Goal: Information Seeking & Learning: Learn about a topic

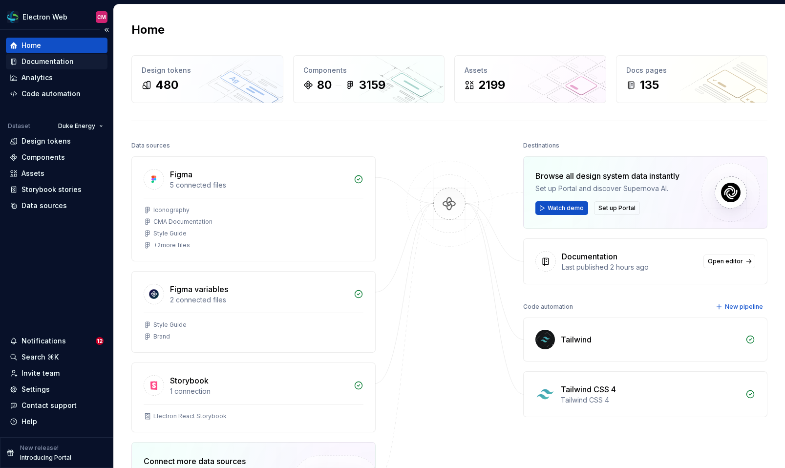
click at [49, 67] on div "Documentation" at bounding box center [57, 62] width 102 height 16
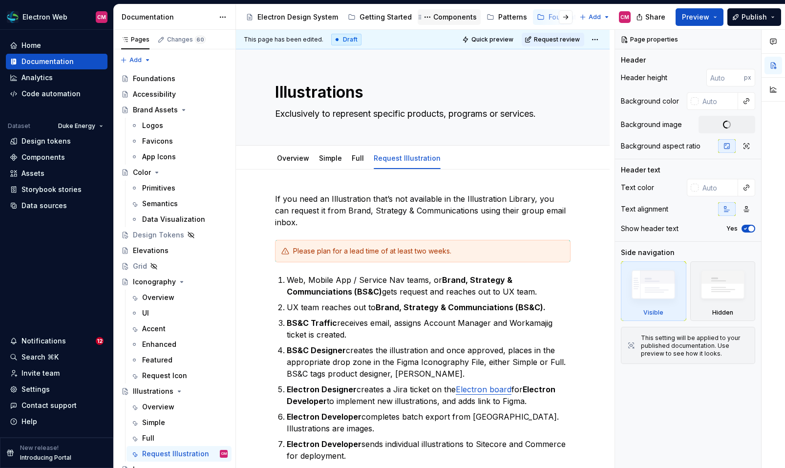
click at [456, 14] on div "Components" at bounding box center [454, 17] width 43 height 10
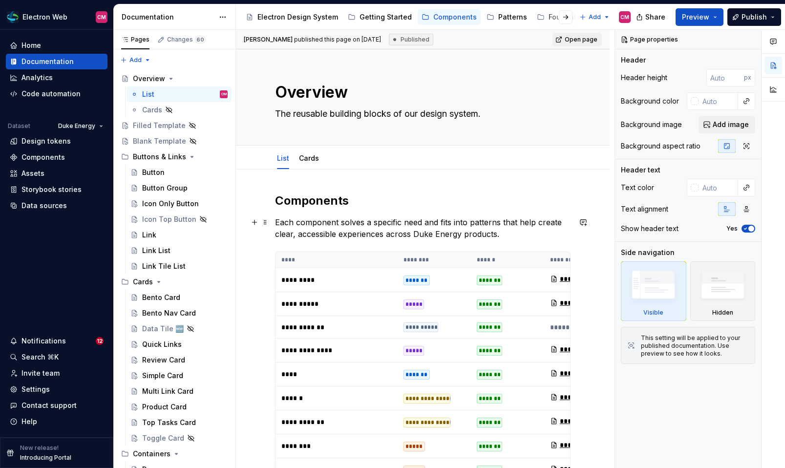
type textarea "*"
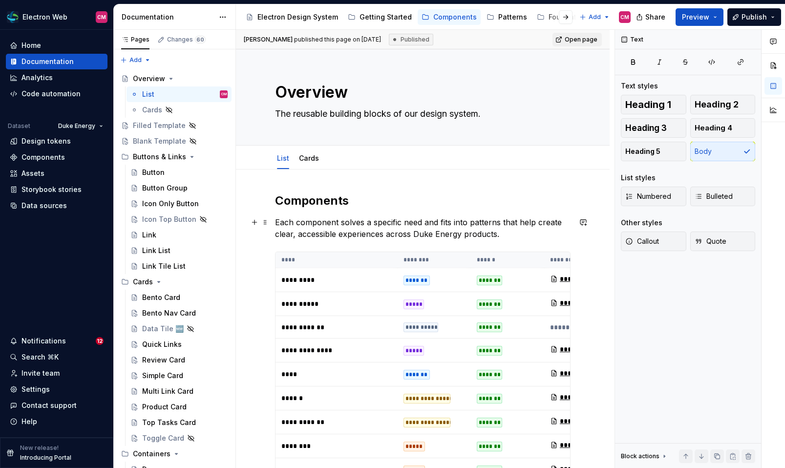
click at [504, 233] on p "Each component solves a specific need and fits into patterns that help create c…" at bounding box center [423, 227] width 296 height 23
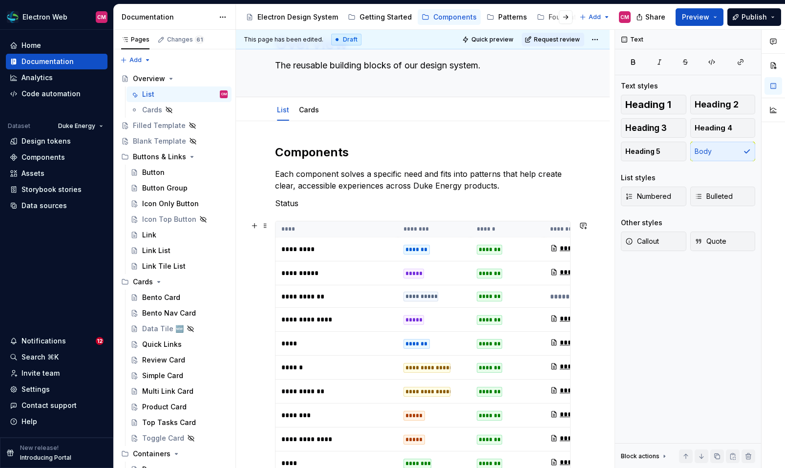
scroll to position [51, 0]
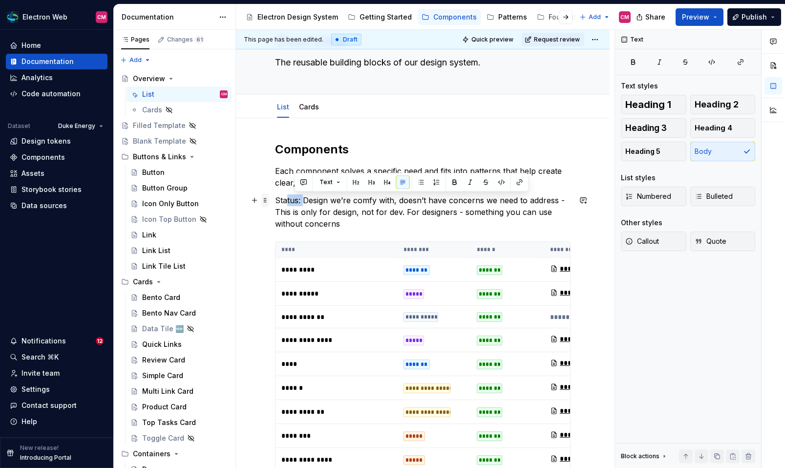
drag, startPoint x: 303, startPoint y: 201, endPoint x: 264, endPoint y: 201, distance: 38.6
click at [711, 196] on span "Bulleted" at bounding box center [714, 197] width 38 height 10
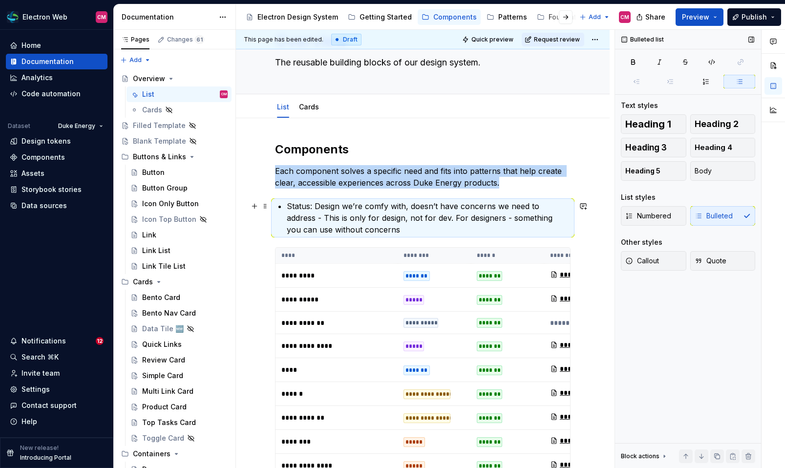
click at [335, 228] on p "Status: Design we’re comfy with, doesn’t have concerns we need to address - Thi…" at bounding box center [429, 217] width 284 height 35
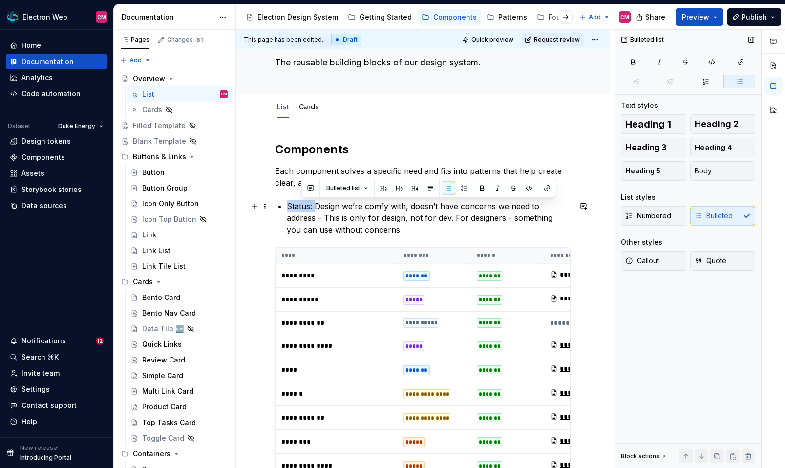
drag, startPoint x: 315, startPoint y: 208, endPoint x: 274, endPoint y: 208, distance: 41.1
click at [326, 220] on p "Status: Design we’re comfy with, doesn’t have concerns we need to address - Thi…" at bounding box center [429, 217] width 284 height 35
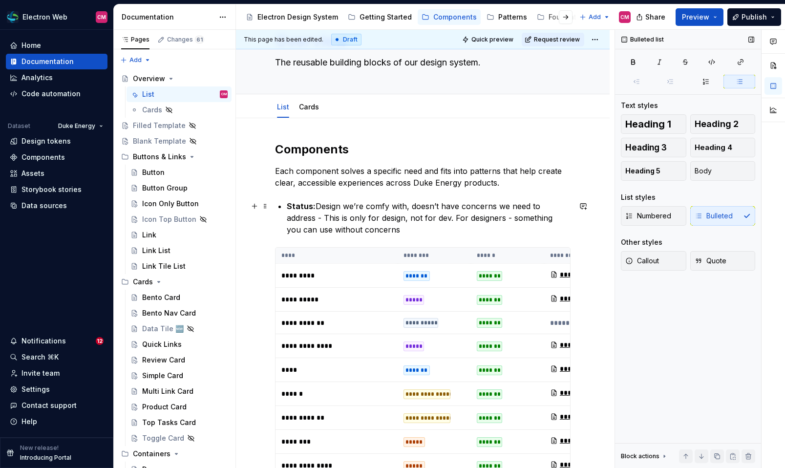
click at [317, 207] on p "Status: Design we’re comfy with, doesn’t have concerns we need to address - Thi…" at bounding box center [429, 217] width 284 height 35
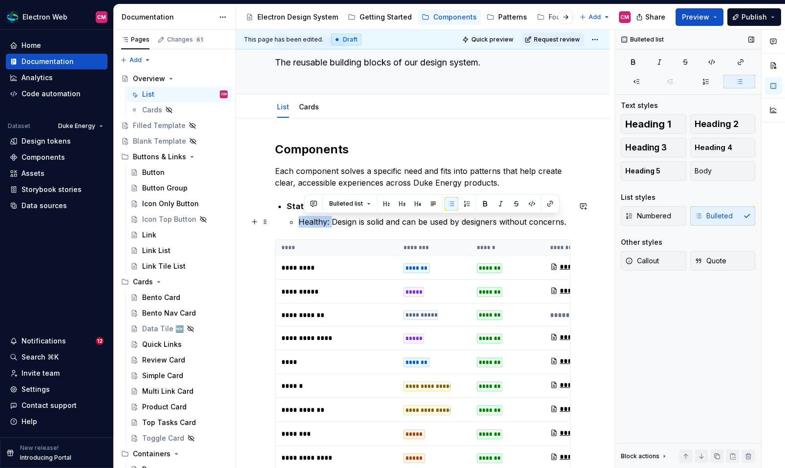
drag, startPoint x: 332, startPoint y: 221, endPoint x: 298, endPoint y: 220, distance: 34.2
click at [298, 220] on li "Status: Indicates whether a component’s design is ready for use. Healthy: Desig…" at bounding box center [429, 213] width 284 height 27
click at [396, 218] on p "Healthy: Design is solid and can be used by designers without concerns." at bounding box center [435, 222] width 272 height 12
drag, startPoint x: 332, startPoint y: 221, endPoint x: 299, endPoint y: 221, distance: 33.2
click at [299, 221] on strong "Healthy:" at bounding box center [315, 222] width 33 height 10
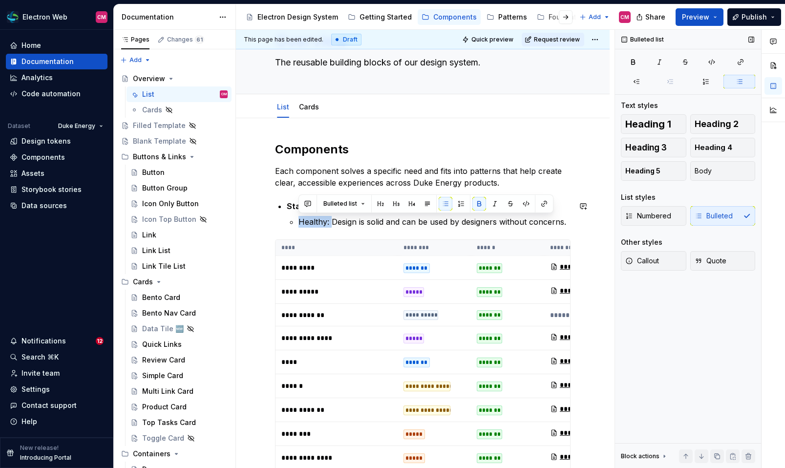
click at [299, 221] on p "Healthy: Design is solid and can be used by designers without concerns." at bounding box center [435, 222] width 272 height 12
click at [368, 225] on p "Healthy : Design is solid and can be used by designers without concerns." at bounding box center [435, 222] width 272 height 12
click at [568, 221] on p "Healthy : Design is solid and can be used by designers without concerns." at bounding box center [435, 222] width 272 height 12
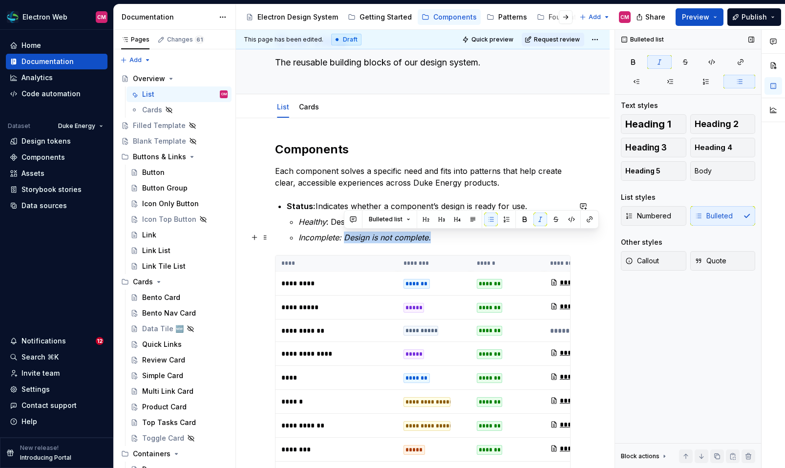
drag, startPoint x: 444, startPoint y: 238, endPoint x: 344, endPoint y: 235, distance: 100.2
click at [344, 235] on p "Incomplete: Design is not complete." at bounding box center [435, 238] width 272 height 12
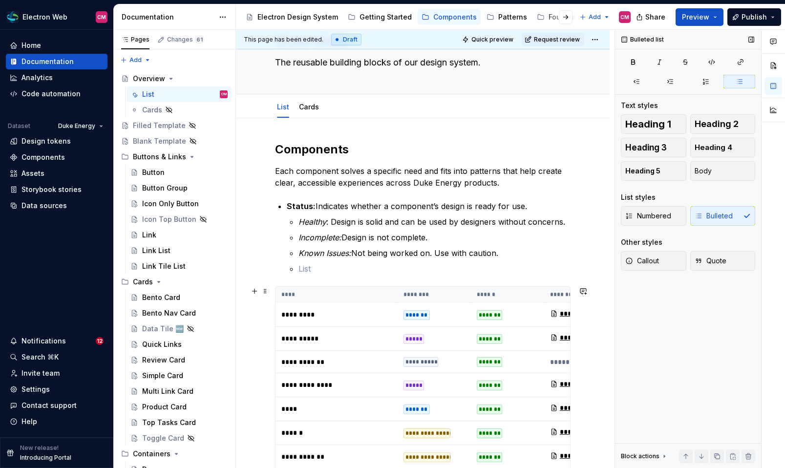
click at [460, 315] on td "*******" at bounding box center [434, 315] width 73 height 24
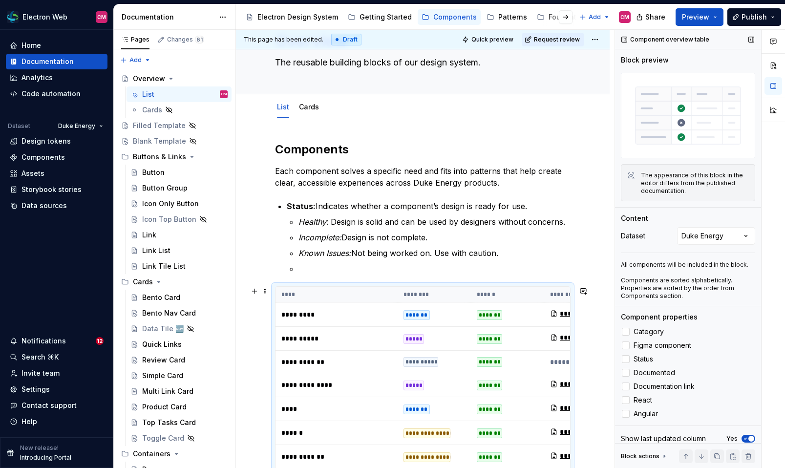
click at [460, 315] on td "*******" at bounding box center [434, 315] width 73 height 24
click at [289, 205] on strong "Status:" at bounding box center [301, 206] width 29 height 10
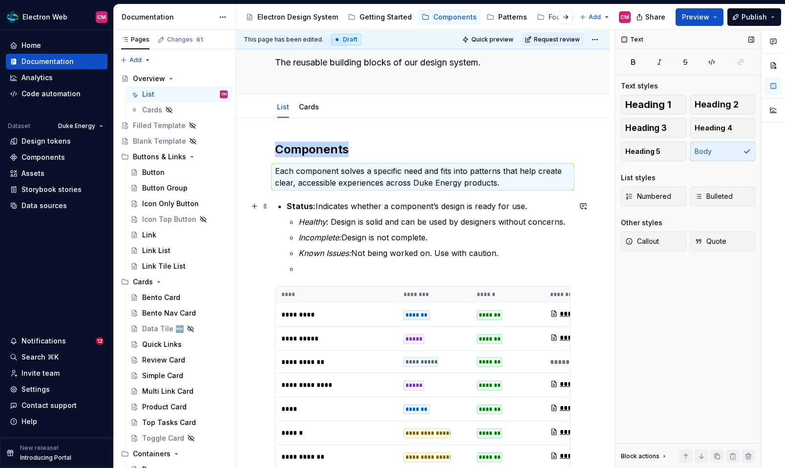
click at [291, 209] on strong "Status:" at bounding box center [301, 206] width 29 height 10
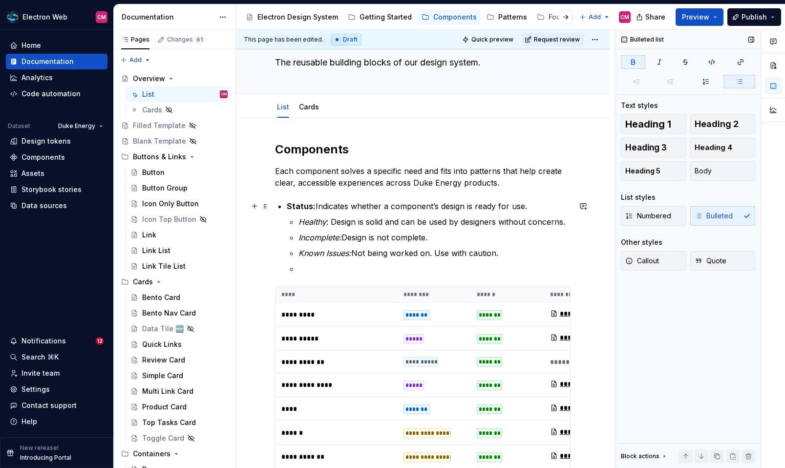
click at [289, 208] on strong "Status:" at bounding box center [301, 206] width 29 height 10
click at [702, 219] on div "Numbered Bulleted" at bounding box center [688, 216] width 134 height 20
click at [710, 219] on div "Numbered Bulleted" at bounding box center [688, 216] width 134 height 20
click at [658, 220] on span "Numbered" at bounding box center [649, 216] width 46 height 10
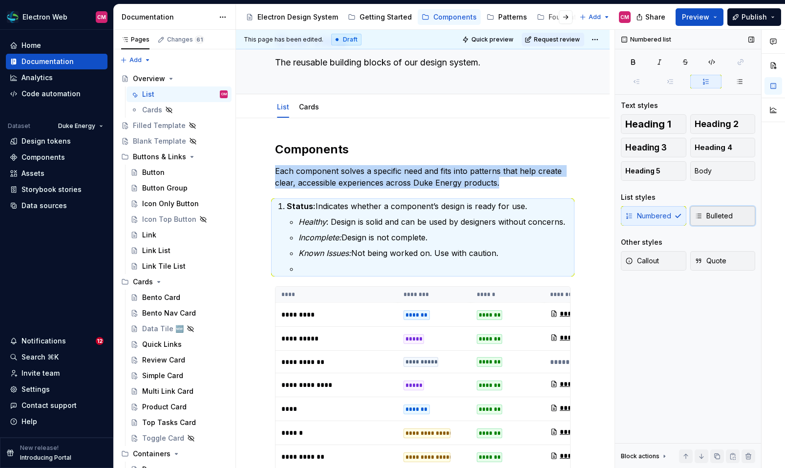
click at [717, 221] on button "Bulleted" at bounding box center [723, 216] width 65 height 20
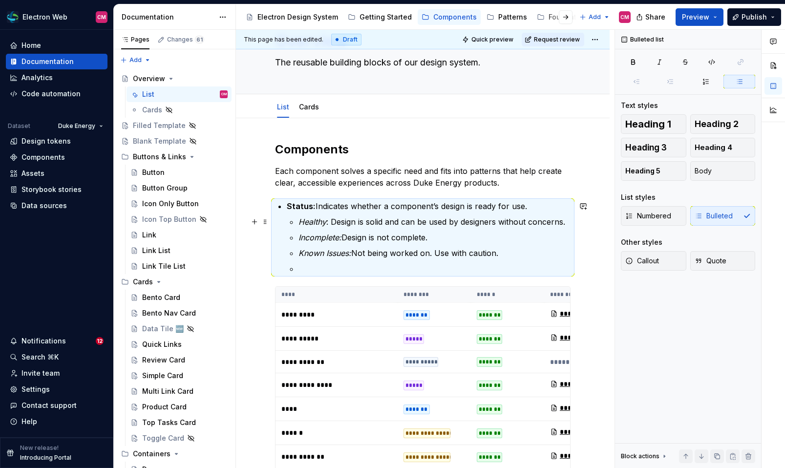
click at [303, 222] on em "Healthy" at bounding box center [313, 222] width 28 height 10
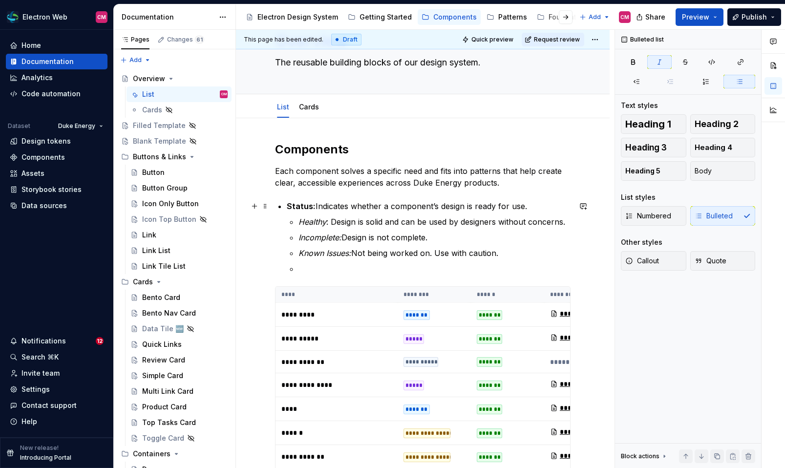
click at [288, 205] on strong "Status:" at bounding box center [301, 206] width 29 height 10
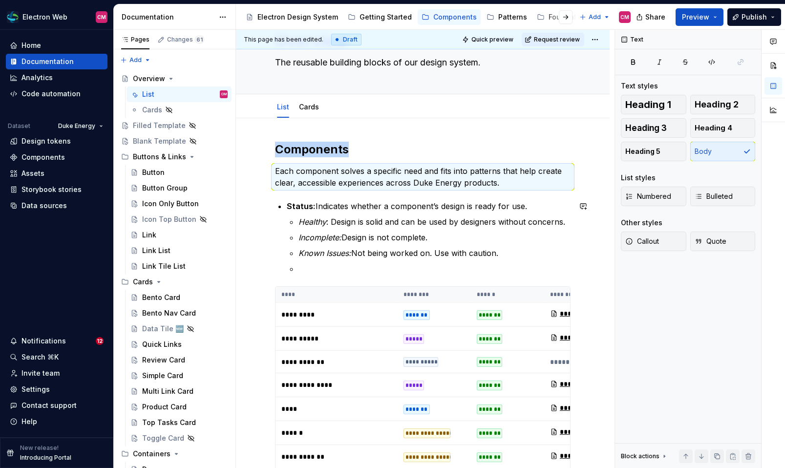
click at [288, 205] on strong "Status:" at bounding box center [301, 206] width 29 height 10
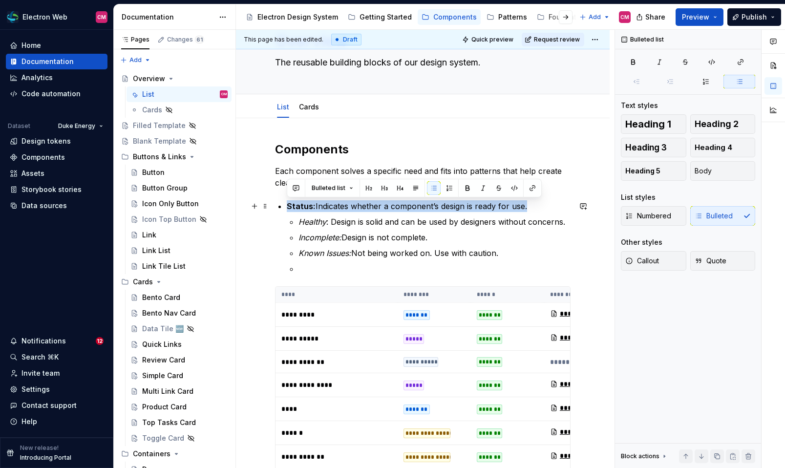
drag, startPoint x: 288, startPoint y: 205, endPoint x: 533, endPoint y: 204, distance: 244.4
click at [533, 204] on p "Status: Indicates whether a component’s design is ready for use." at bounding box center [429, 206] width 284 height 12
copy p "Status: Indicates whether a component’s design is ready for use."
click at [546, 185] on p "Each component solves a specific need and fits into patterns that help create c…" at bounding box center [423, 176] width 296 height 23
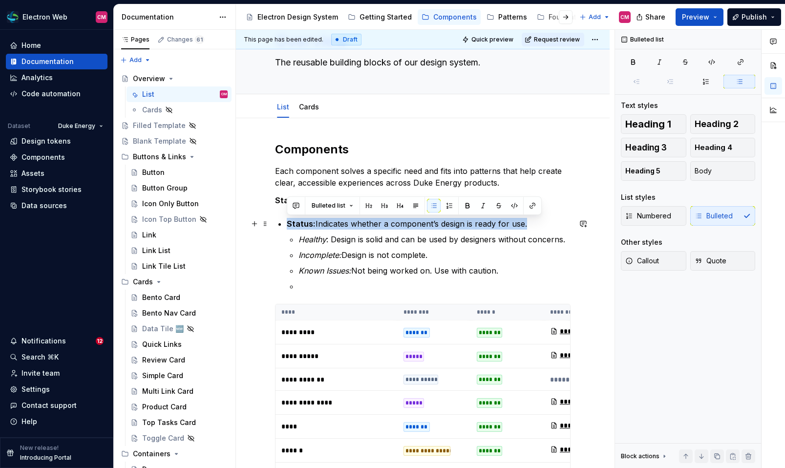
drag, startPoint x: 529, startPoint y: 222, endPoint x: 273, endPoint y: 227, distance: 256.6
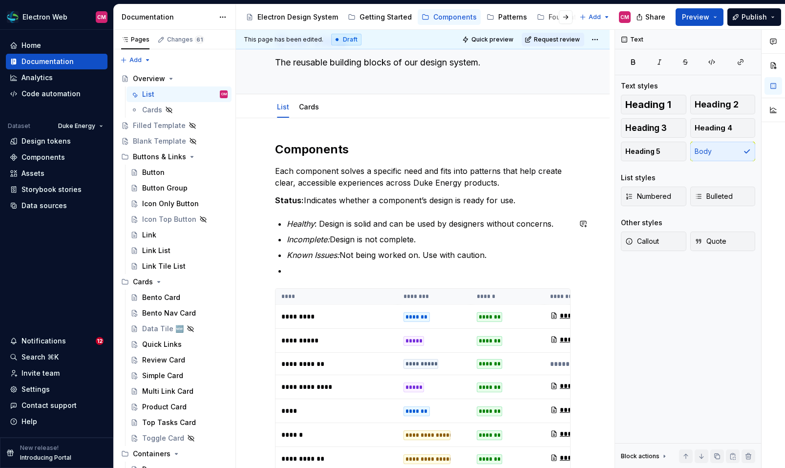
click at [516, 205] on p "Status: Indicates whether a component’s design is ready for use." at bounding box center [423, 201] width 296 height 12
click at [444, 201] on p "Status: Indicates whether a component’s design is ready for use." at bounding box center [423, 201] width 296 height 12
click at [303, 199] on strong "Status:" at bounding box center [289, 200] width 29 height 10
click at [715, 124] on span "Heading 4" at bounding box center [714, 128] width 38 height 10
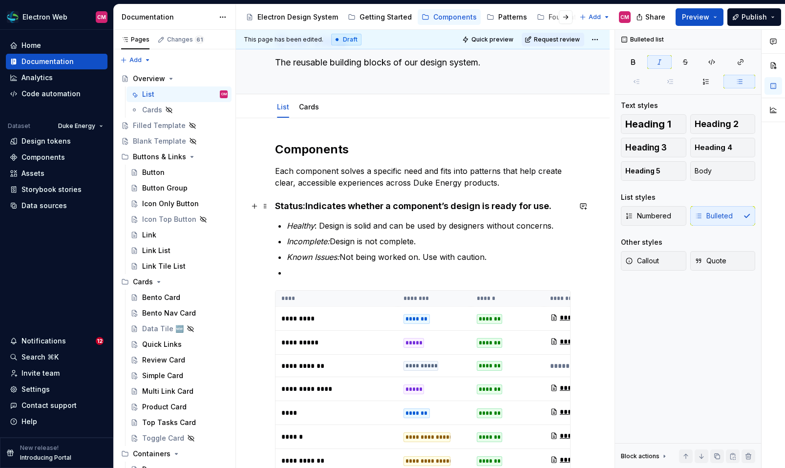
click at [304, 205] on strong "Status:" at bounding box center [290, 206] width 30 height 10
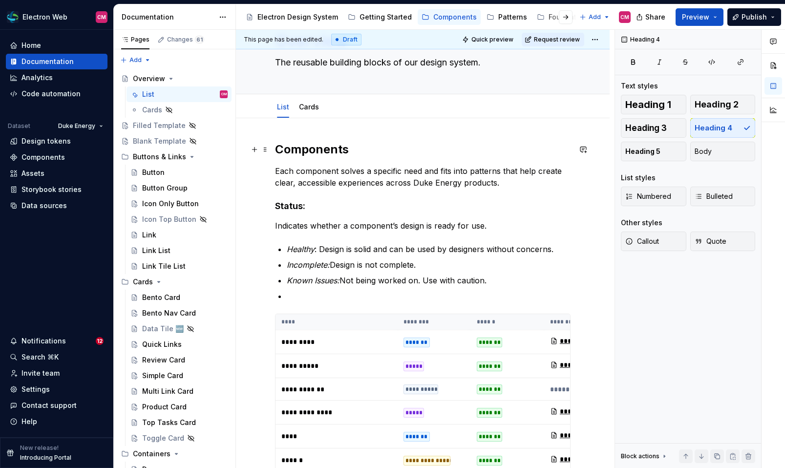
click at [300, 148] on h2 "Components" at bounding box center [423, 150] width 296 height 16
click at [295, 208] on strong "Status:" at bounding box center [290, 206] width 30 height 10
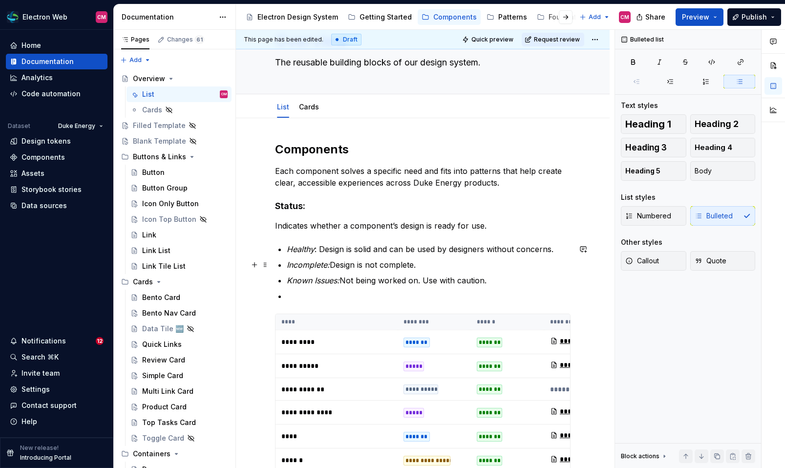
click at [335, 267] on p "Incomplete: Design is not complete." at bounding box center [429, 265] width 284 height 12
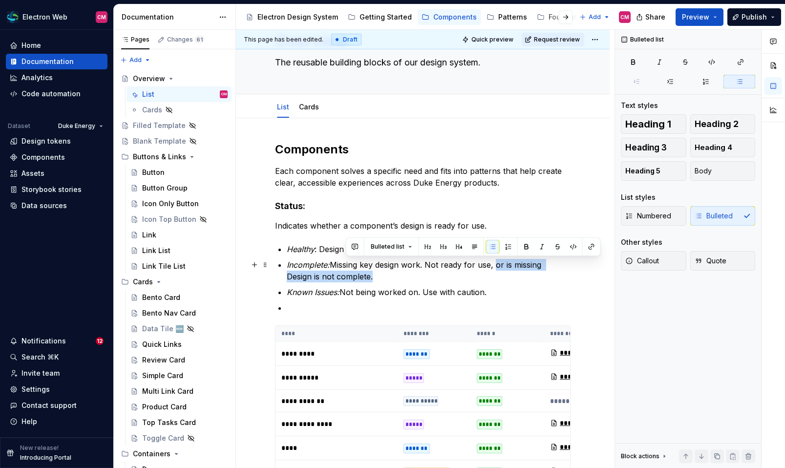
drag, startPoint x: 497, startPoint y: 275, endPoint x: 497, endPoint y: 268, distance: 6.9
click at [497, 268] on p "Incomplete: Missing key design work. Not ready for use, or is missing Design is…" at bounding box center [429, 270] width 284 height 23
click at [334, 260] on p "Incomplete: Missing key design work. Not ready for use, or is missing Design is…" at bounding box center [429, 270] width 284 height 23
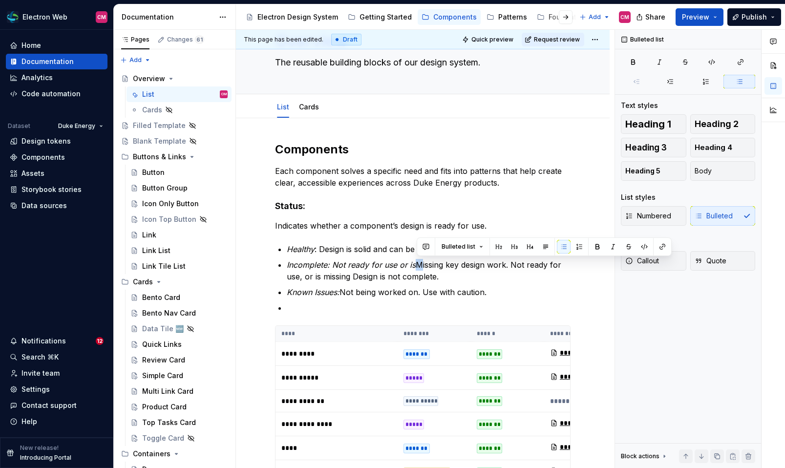
click at [334, 260] on em "Incomplete: Not ready for use or is" at bounding box center [351, 265] width 129 height 10
click at [356, 266] on em "Incomplete: Not ready for use or is" at bounding box center [351, 265] width 129 height 10
click at [417, 265] on p "Incomplete: Not ready for use or is Missing key design work. Not ready for use,…" at bounding box center [429, 270] width 284 height 23
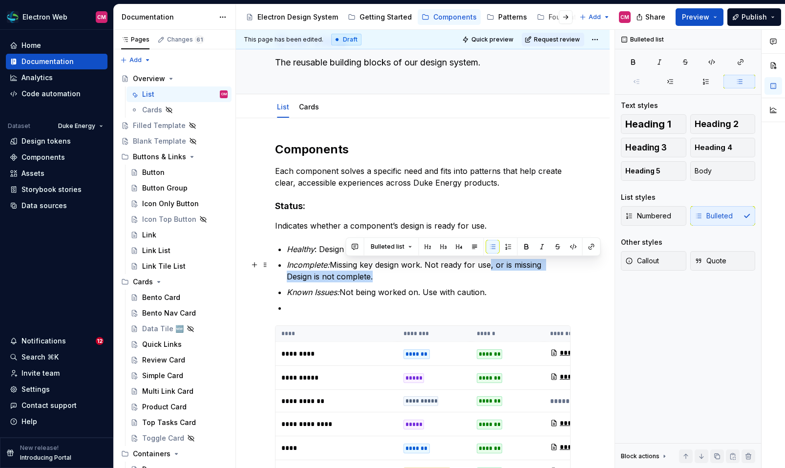
drag, startPoint x: 436, startPoint y: 272, endPoint x: 493, endPoint y: 263, distance: 57.8
click at [493, 263] on p "Incomplete: Missing key design work. Not ready for use, or is missing Design is…" at bounding box center [429, 270] width 284 height 23
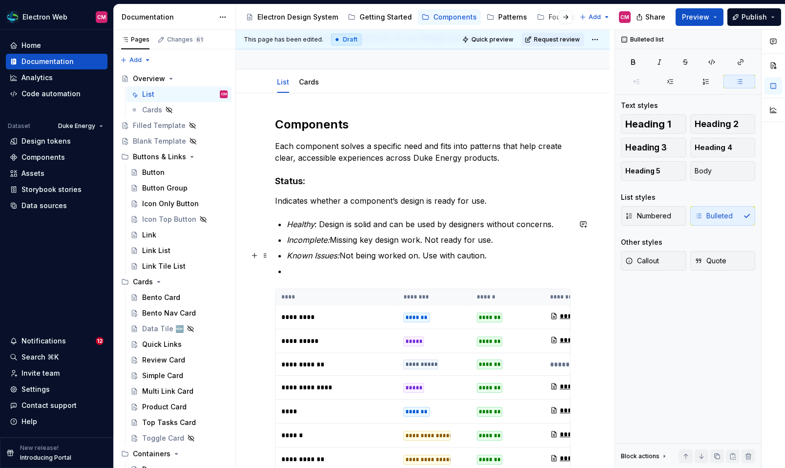
scroll to position [87, 0]
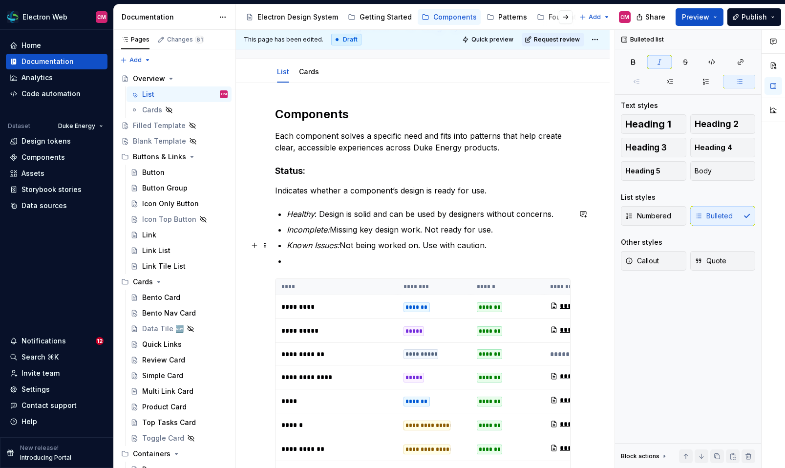
click at [340, 247] on em "Known Issues:" at bounding box center [313, 245] width 53 height 10
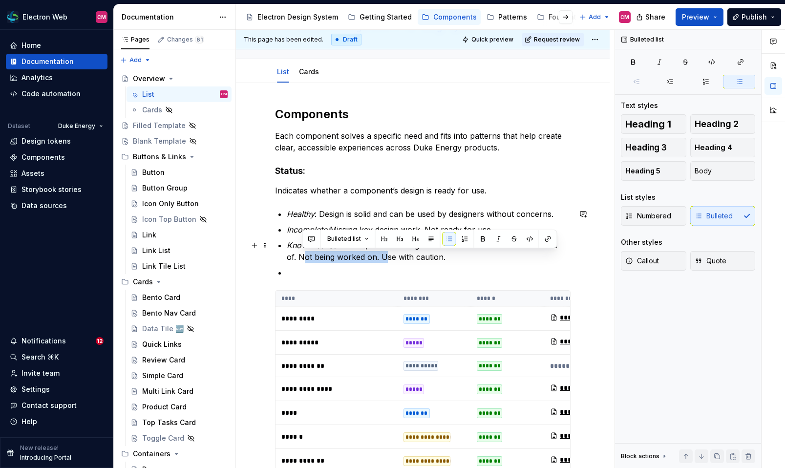
drag, startPoint x: 370, startPoint y: 255, endPoint x: 289, endPoint y: 256, distance: 81.1
click at [289, 256] on p "Known Issues: Usable, but has design concerns of limitations to be aware of. No…" at bounding box center [429, 250] width 284 height 23
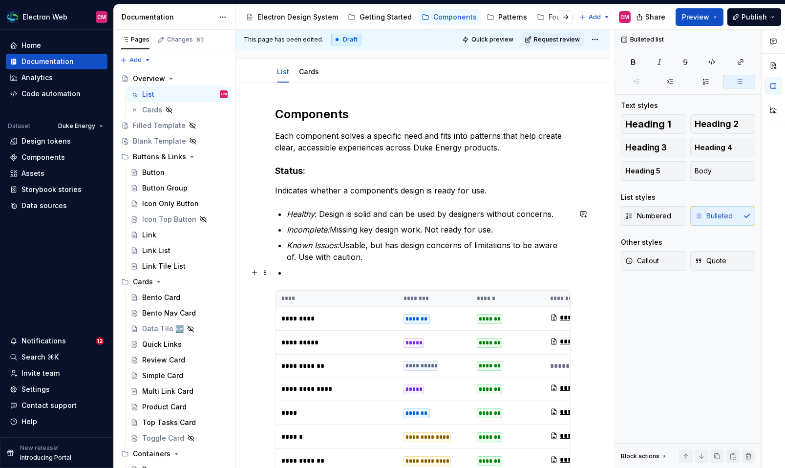
click at [346, 271] on p at bounding box center [429, 273] width 284 height 12
click at [277, 191] on p "Indicates whether a component’s design is ready for use." at bounding box center [423, 191] width 296 height 12
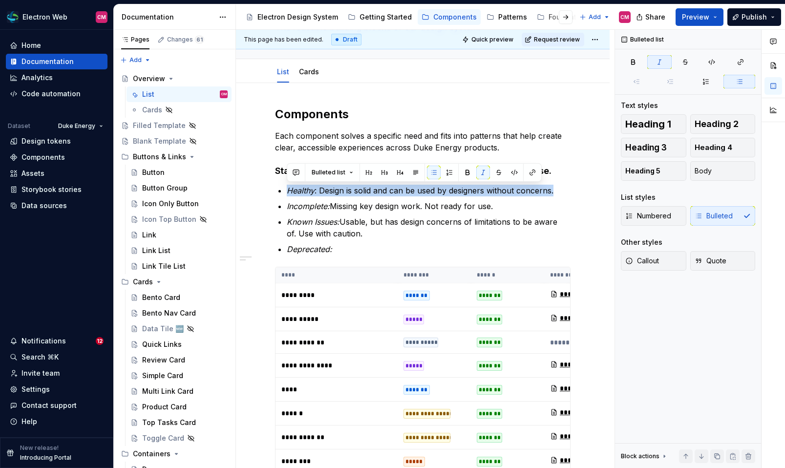
click at [275, 173] on strong "Status:" at bounding box center [290, 171] width 30 height 10
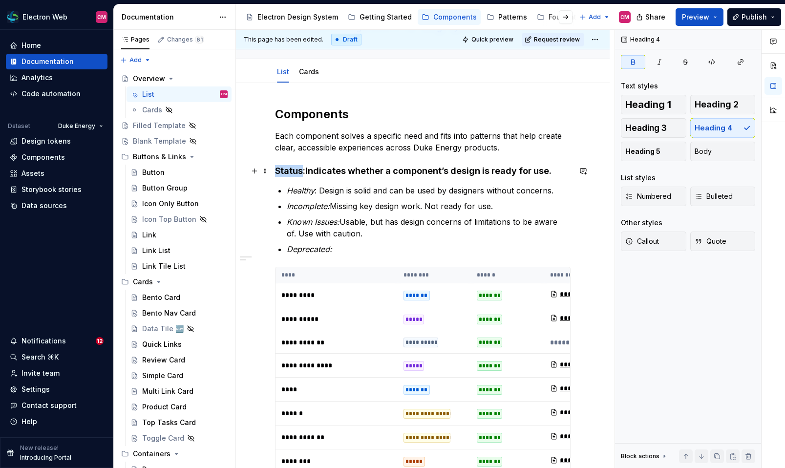
click at [275, 173] on strong "Status:" at bounding box center [290, 171] width 30 height 10
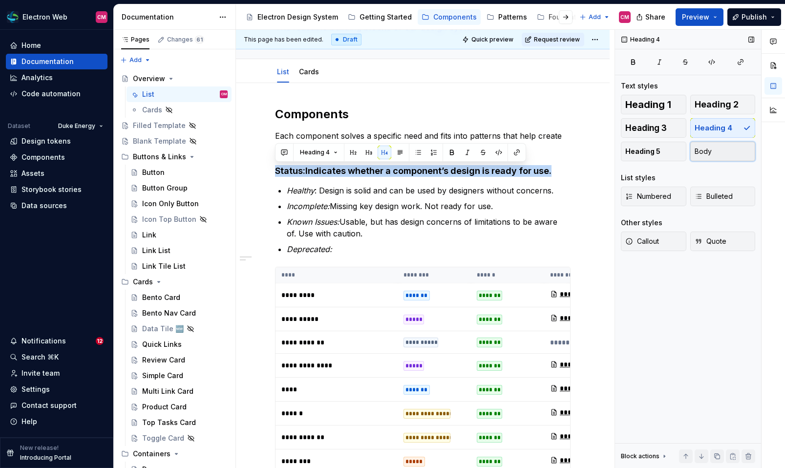
click at [706, 150] on span "Body" at bounding box center [703, 152] width 17 height 10
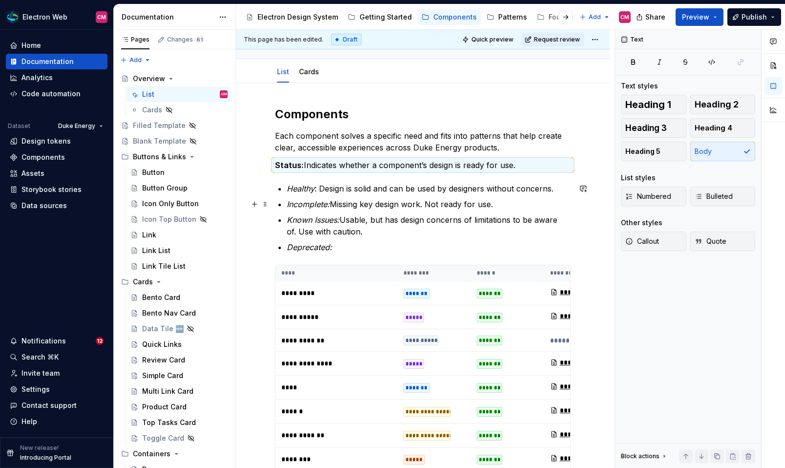
click at [378, 208] on p "Incomplete: Missing key design work. Not ready for use." at bounding box center [429, 204] width 284 height 12
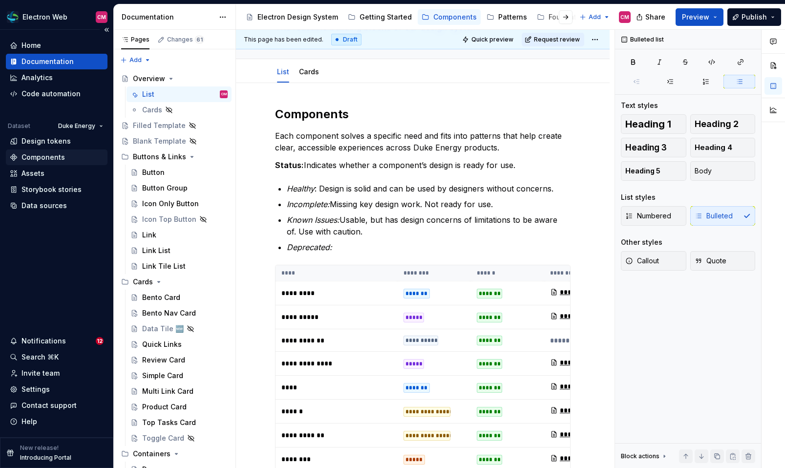
click at [38, 158] on div "Components" at bounding box center [43, 157] width 43 height 10
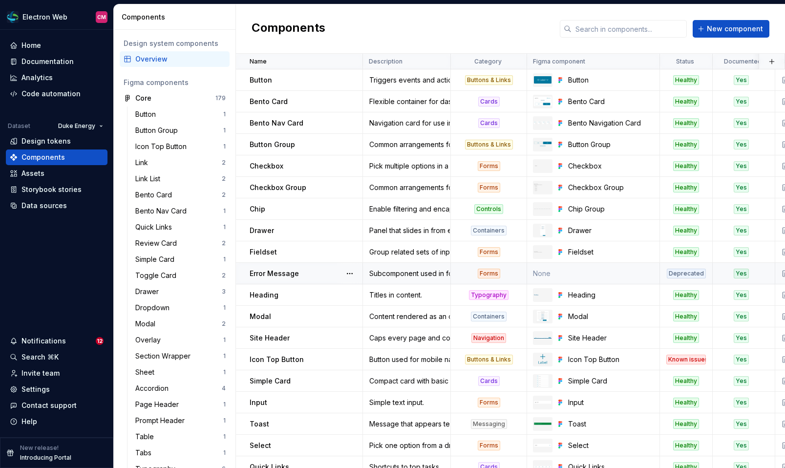
click at [679, 270] on div "Deprecated" at bounding box center [686, 274] width 39 height 10
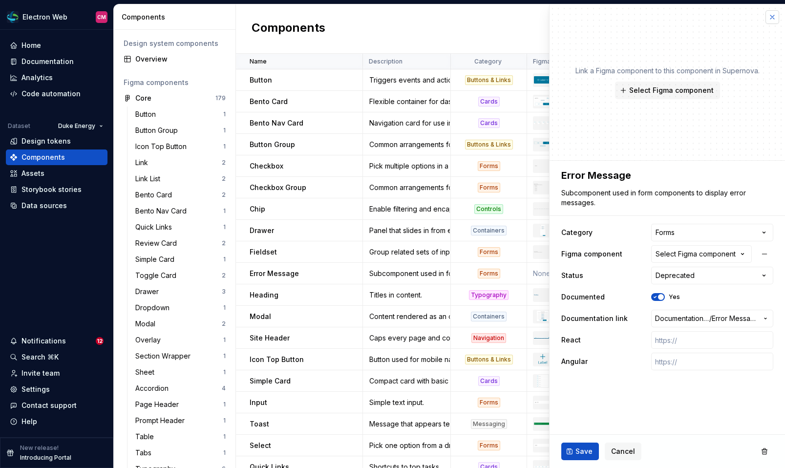
click at [772, 14] on button "button" at bounding box center [773, 17] width 14 height 14
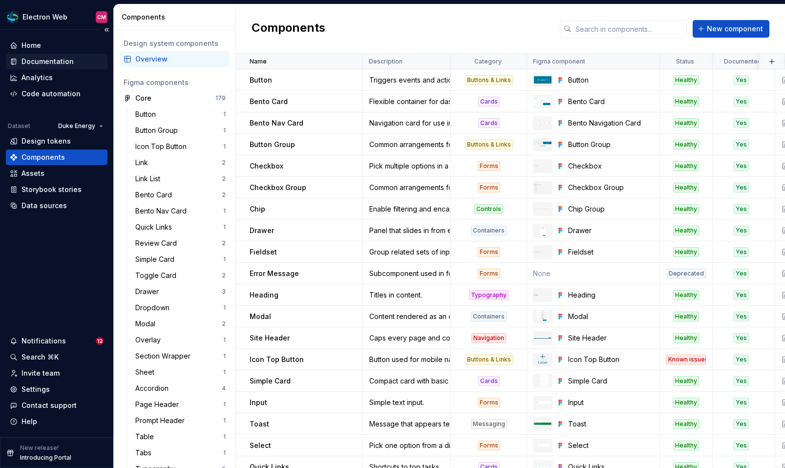
click at [56, 63] on div "Documentation" at bounding box center [48, 62] width 52 height 10
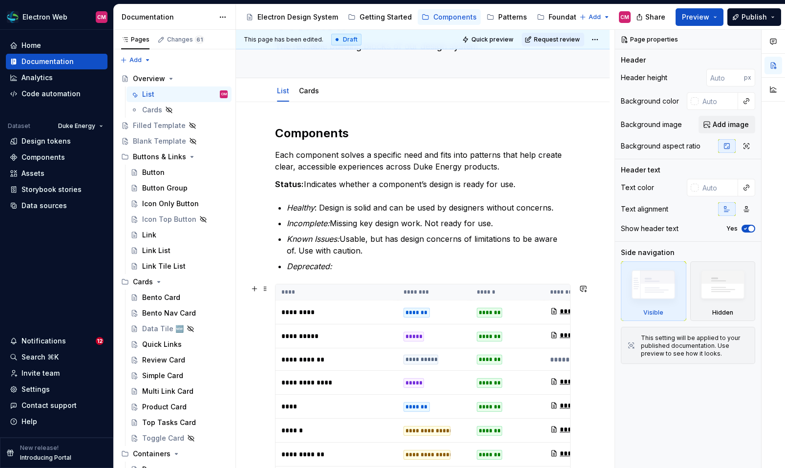
scroll to position [69, 0]
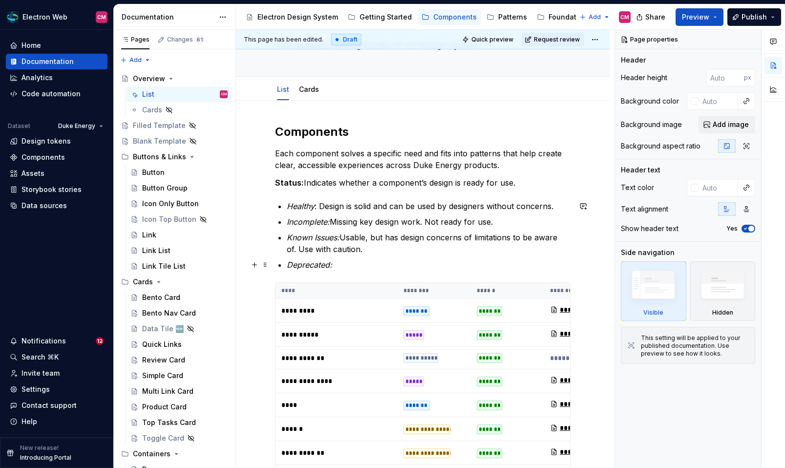
type textarea "*"
click at [349, 263] on p "Deprecated:" at bounding box center [429, 265] width 284 height 12
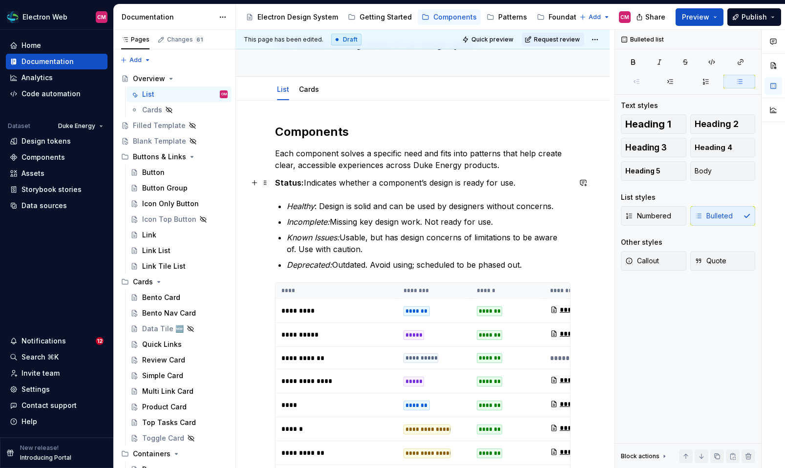
click at [303, 182] on strong "Status:" at bounding box center [289, 183] width 29 height 10
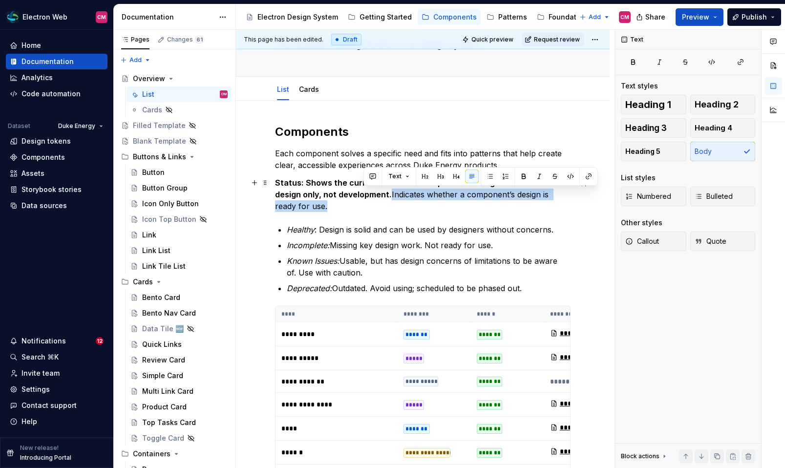
drag, startPoint x: 363, startPoint y: 195, endPoint x: 586, endPoint y: 196, distance: 223.8
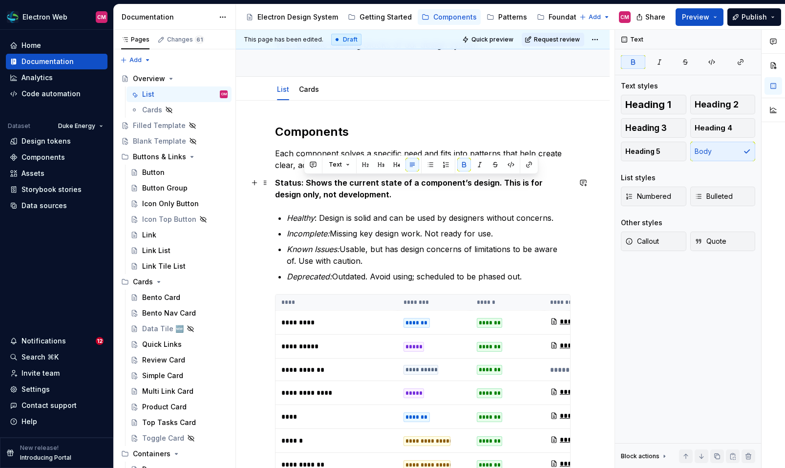
drag, startPoint x: 368, startPoint y: 192, endPoint x: 306, endPoint y: 181, distance: 63.5
click at [306, 181] on p "Status: Shows the current state of a component’s design. This is for design onl…" at bounding box center [423, 188] width 296 height 23
click at [332, 186] on p "Status: Shows the current state of a component’s design. This is for design onl…" at bounding box center [423, 188] width 296 height 23
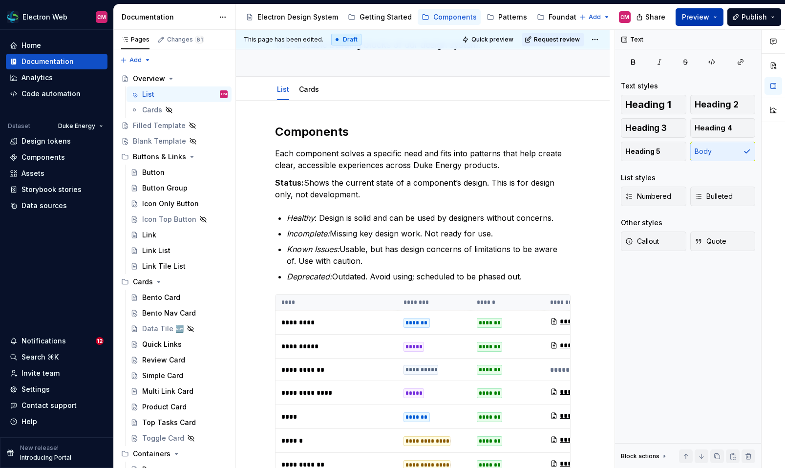
click at [710, 20] on span "Preview" at bounding box center [695, 17] width 27 height 10
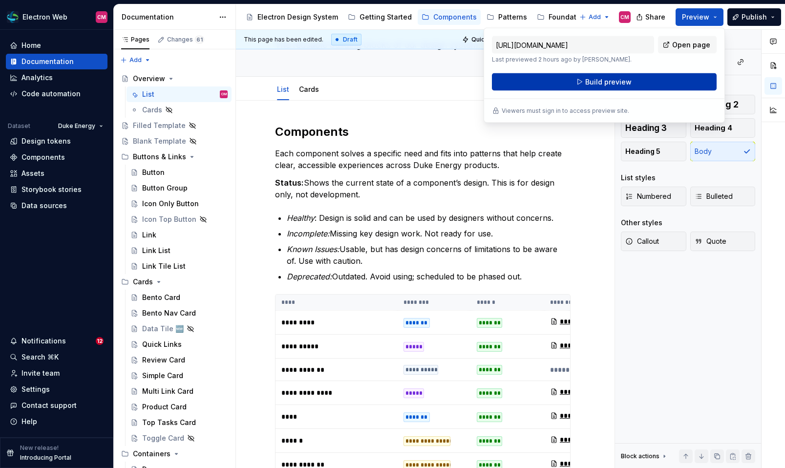
click at [669, 75] on button "Build preview" at bounding box center [604, 82] width 225 height 18
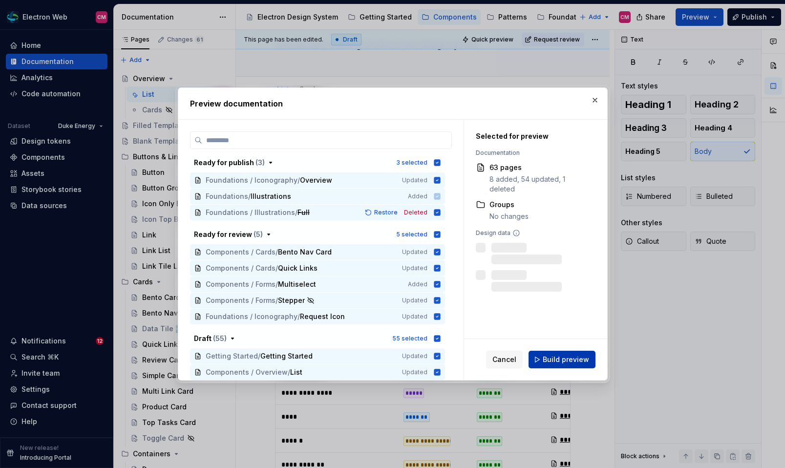
click at [566, 363] on span "Build preview" at bounding box center [566, 360] width 46 height 10
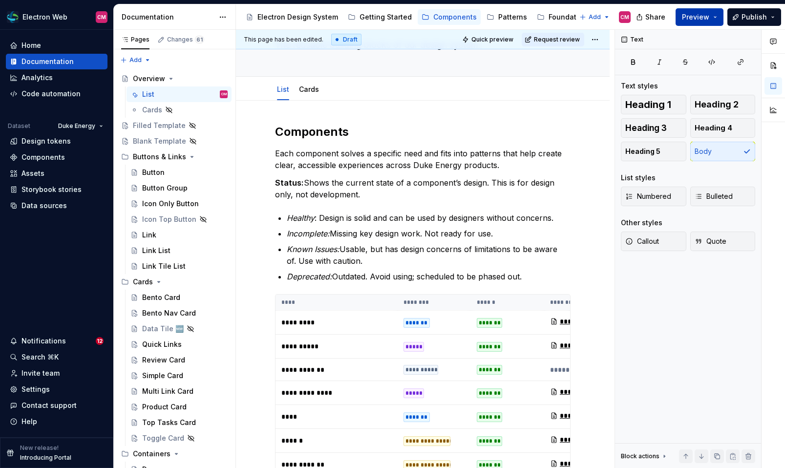
click at [714, 21] on button "Preview" at bounding box center [700, 17] width 48 height 18
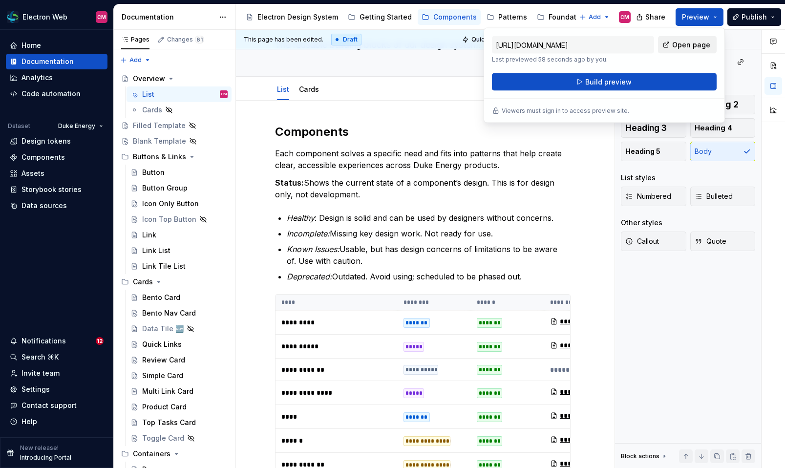
click at [700, 43] on span "Open page" at bounding box center [691, 45] width 38 height 10
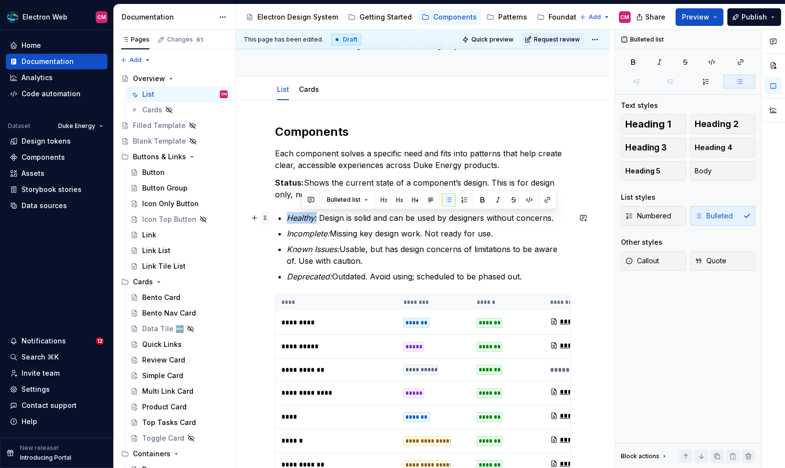
drag, startPoint x: 318, startPoint y: 216, endPoint x: 267, endPoint y: 216, distance: 50.8
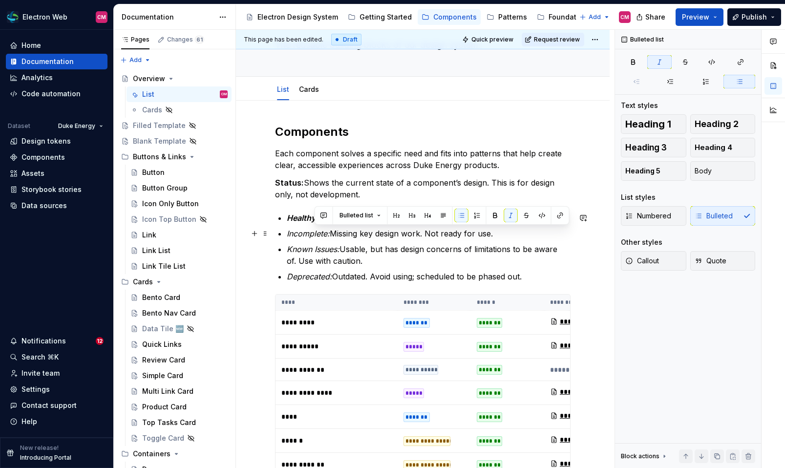
drag, startPoint x: 333, startPoint y: 231, endPoint x: 275, endPoint y: 231, distance: 57.7
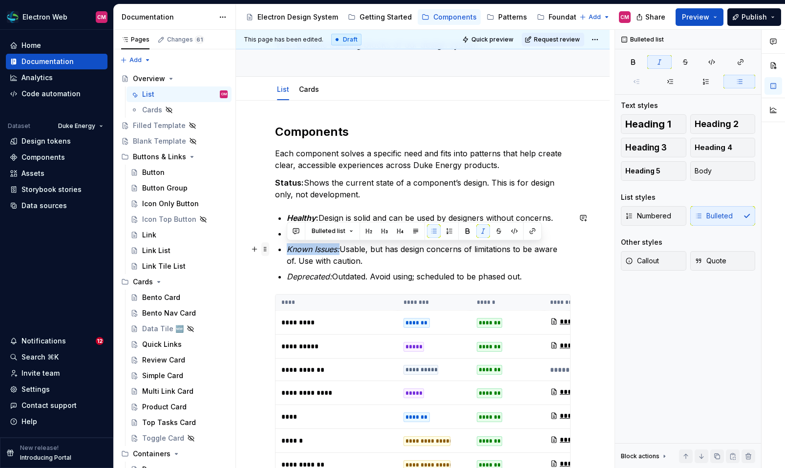
drag, startPoint x: 340, startPoint y: 250, endPoint x: 269, endPoint y: 250, distance: 71.4
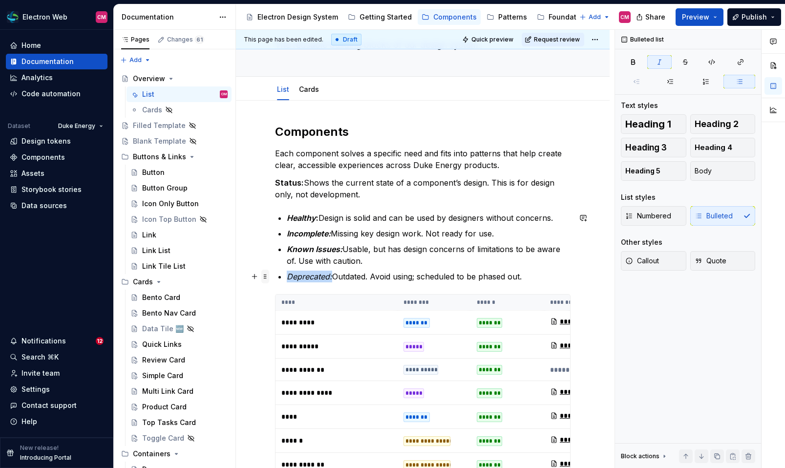
drag, startPoint x: 330, startPoint y: 275, endPoint x: 262, endPoint y: 275, distance: 67.9
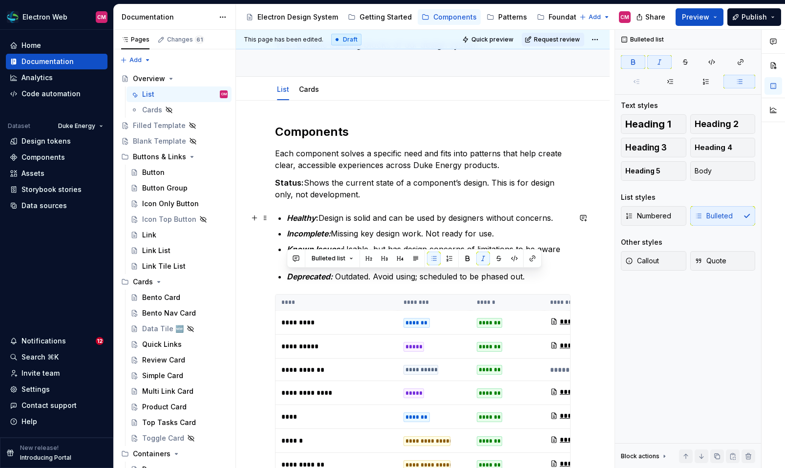
click at [352, 217] on p "Healthy : Design is solid and can be used by designers without concerns." at bounding box center [429, 218] width 284 height 12
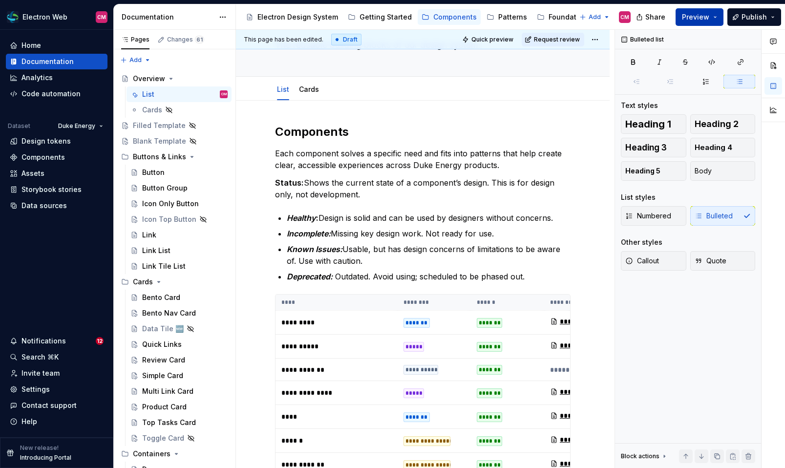
click at [698, 23] on button "Preview" at bounding box center [700, 17] width 48 height 18
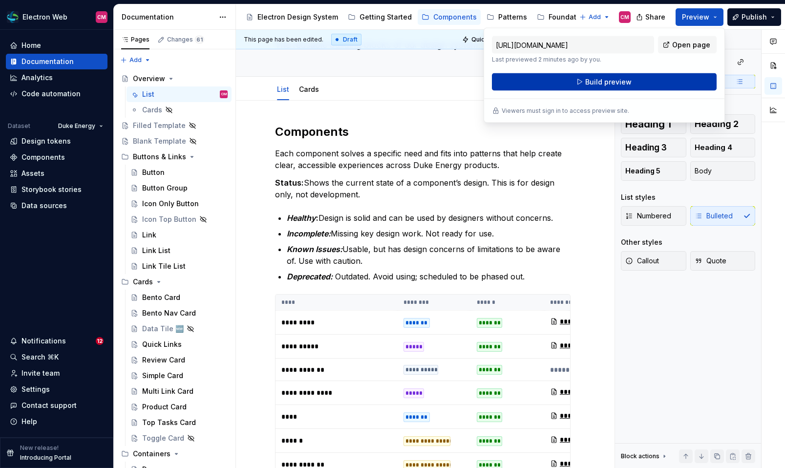
click at [660, 82] on button "Build preview" at bounding box center [604, 82] width 225 height 18
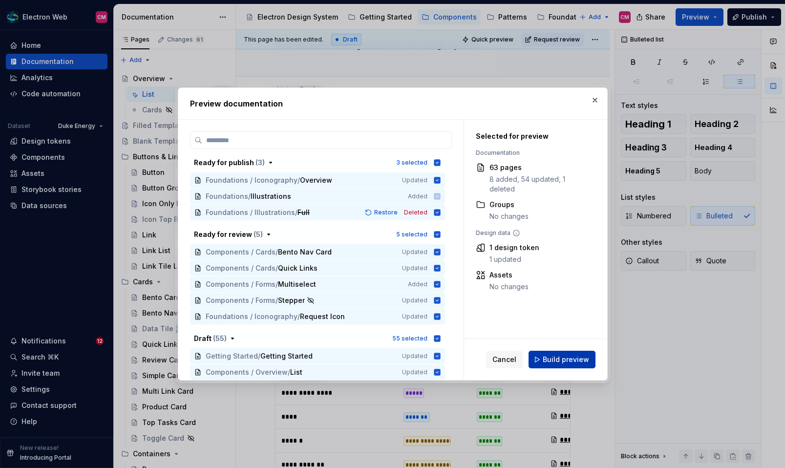
click at [541, 365] on button "Build preview" at bounding box center [562, 360] width 67 height 18
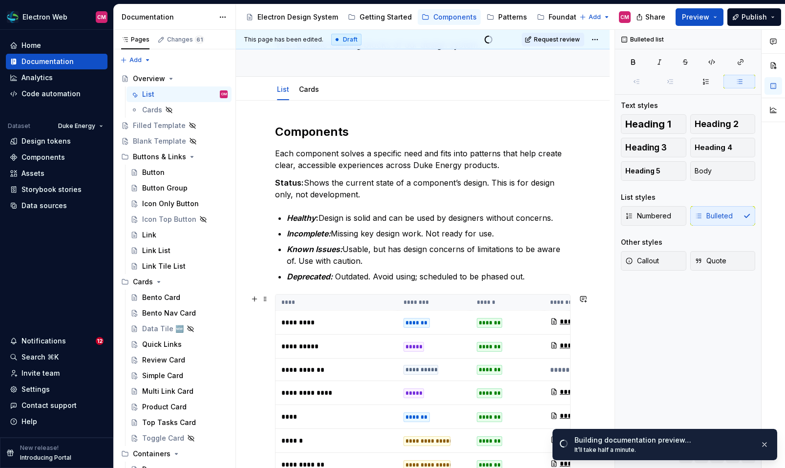
click at [476, 298] on th "******" at bounding box center [507, 303] width 73 height 16
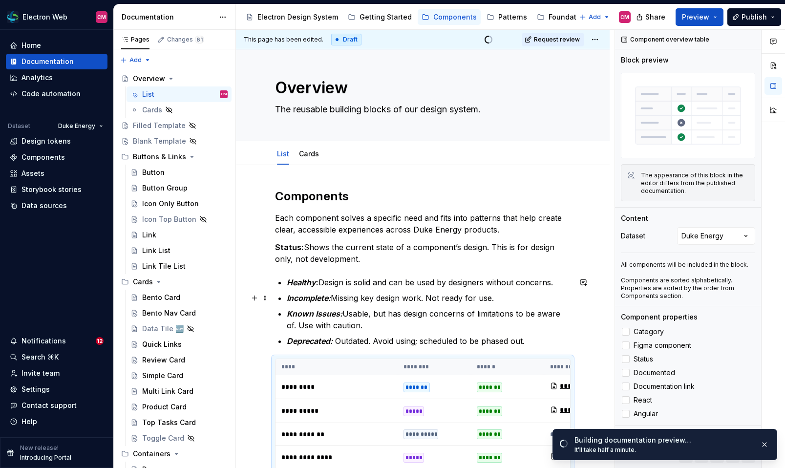
scroll to position [0, 0]
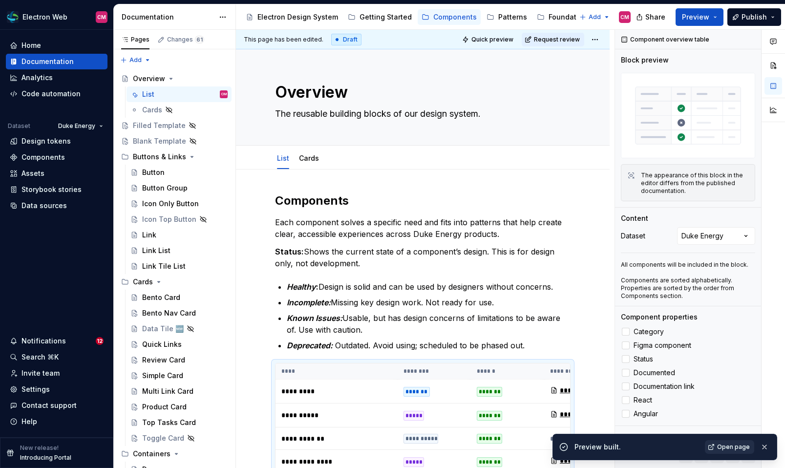
click at [727, 445] on span "Open page" at bounding box center [733, 447] width 33 height 8
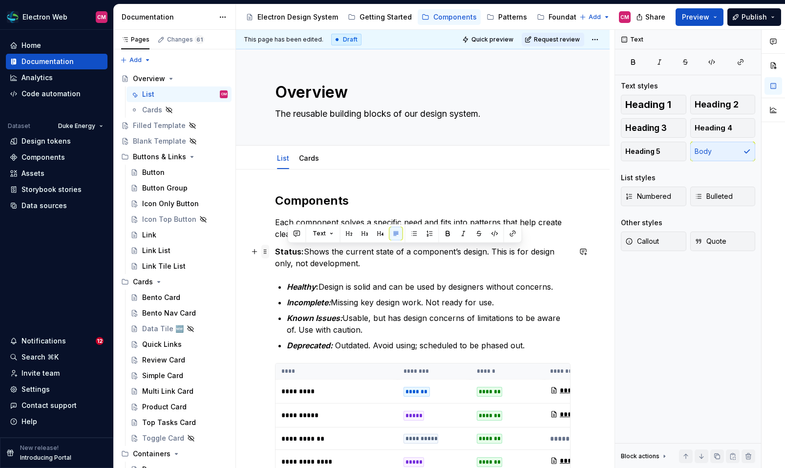
drag, startPoint x: 344, startPoint y: 264, endPoint x: 265, endPoint y: 248, distance: 80.2
click at [305, 257] on p "Status: Shows the current state of a component’s design. This is for design onl…" at bounding box center [423, 257] width 296 height 23
drag, startPoint x: 346, startPoint y: 262, endPoint x: 278, endPoint y: 251, distance: 69.3
click at [278, 251] on p "Status: Shows the current state of a component’s design. This is for design onl…" at bounding box center [423, 257] width 296 height 23
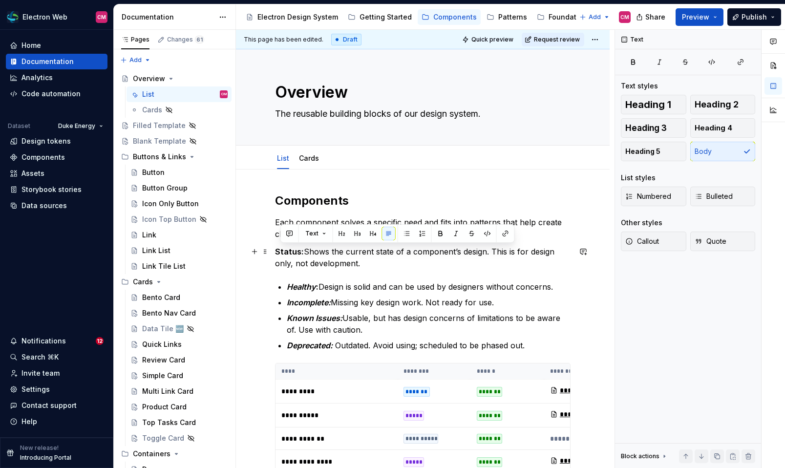
drag, startPoint x: 489, startPoint y: 252, endPoint x: 490, endPoint y: 259, distance: 6.9
click at [490, 259] on p "Status: Shows the current state of a component’s design. This is for design onl…" at bounding box center [423, 257] width 296 height 23
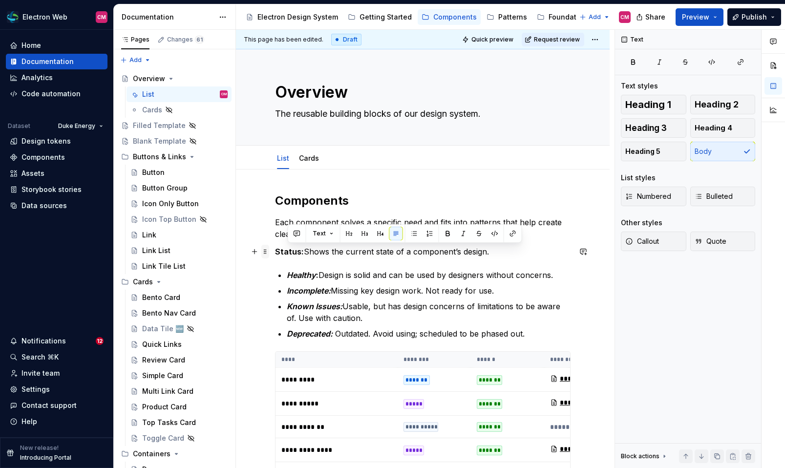
drag, startPoint x: 490, startPoint y: 251, endPoint x: 263, endPoint y: 251, distance: 227.2
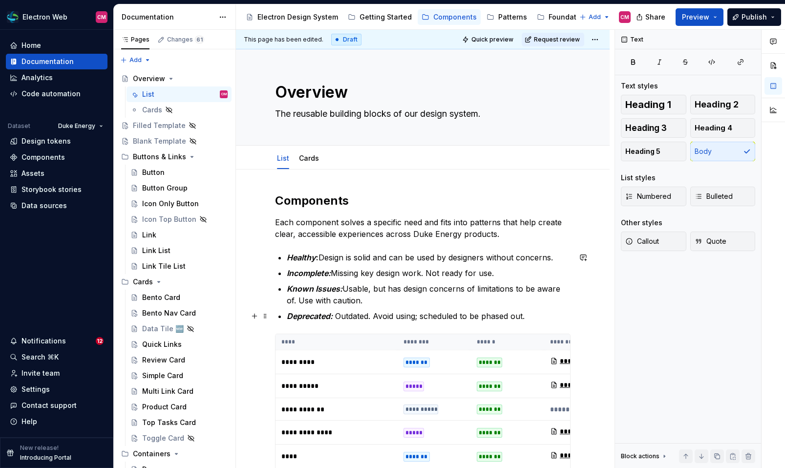
click at [535, 313] on p "Deprecated: Outdated. Avoid using; scheduled to be phased out." at bounding box center [429, 316] width 284 height 12
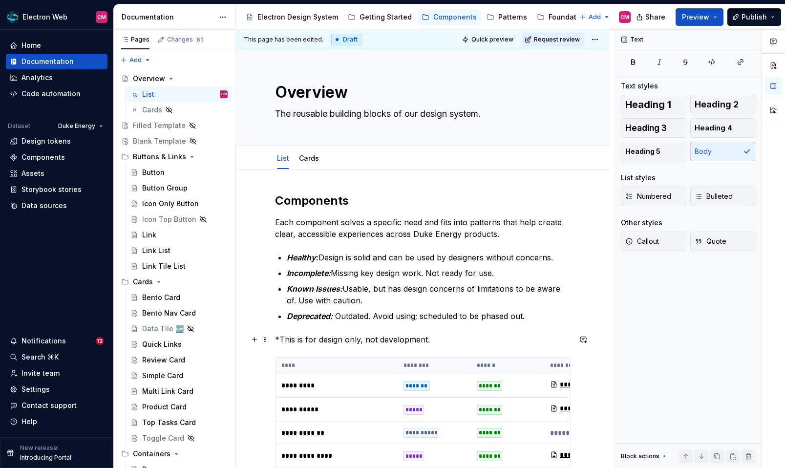
click at [281, 338] on p "*This is for design only, not development." at bounding box center [423, 340] width 296 height 12
click at [700, 17] on span "Preview" at bounding box center [695, 17] width 27 height 10
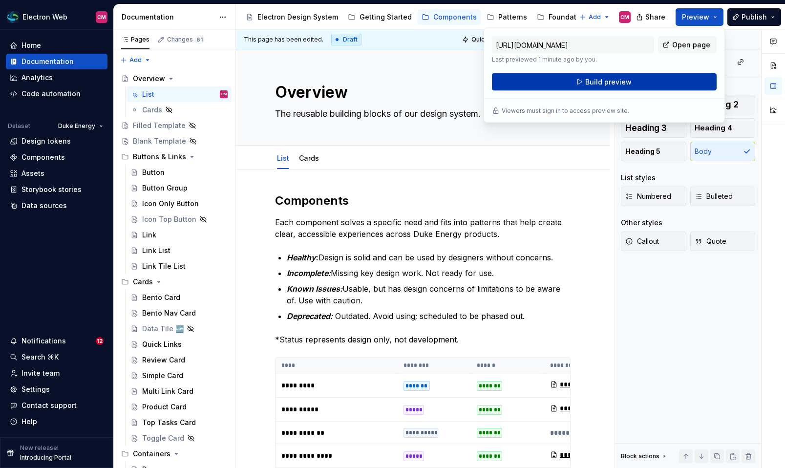
click at [671, 80] on button "Build preview" at bounding box center [604, 82] width 225 height 18
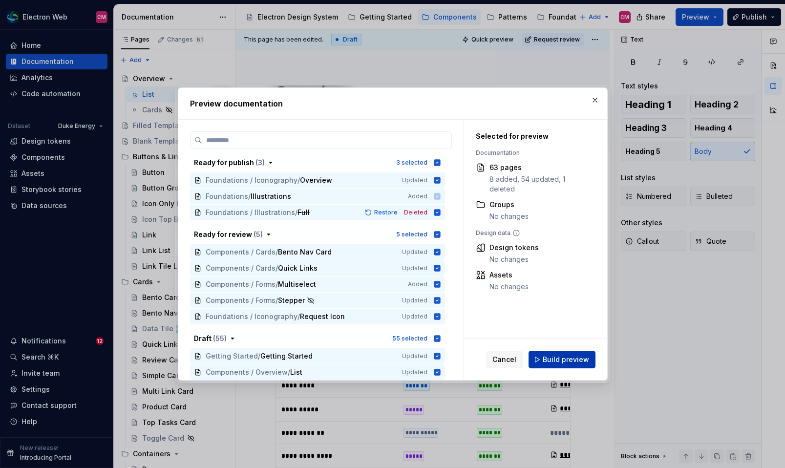
click at [561, 360] on span "Build preview" at bounding box center [566, 360] width 46 height 10
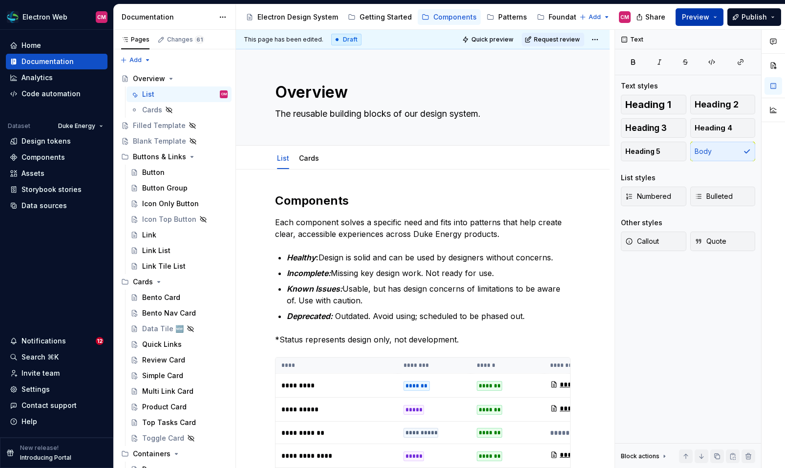
click at [716, 20] on button "Preview" at bounding box center [700, 17] width 48 height 18
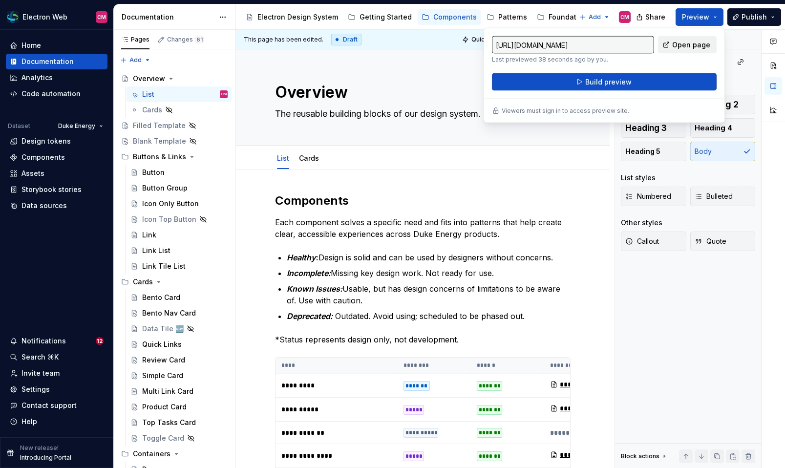
click at [699, 44] on span "Open page" at bounding box center [691, 45] width 38 height 10
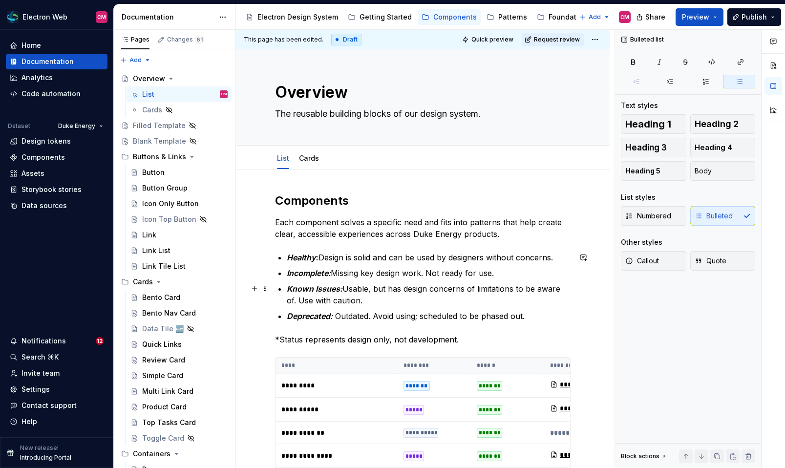
click at [351, 289] on p "Known Issues: Usable, but has design concerns of limitations to be aware of. Us…" at bounding box center [429, 294] width 284 height 23
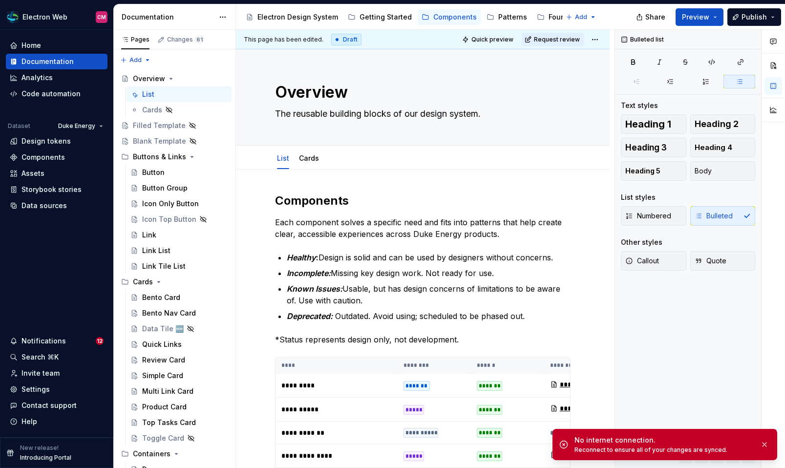
type textarea "*"
